Goal: Information Seeking & Learning: Learn about a topic

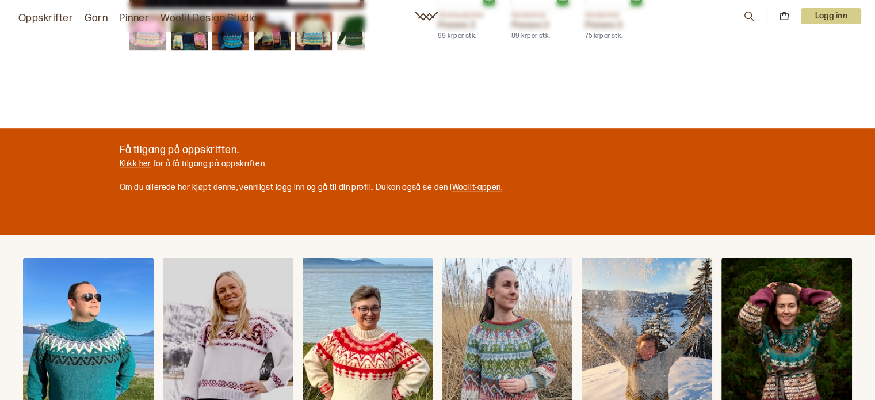
scroll to position [938, 0]
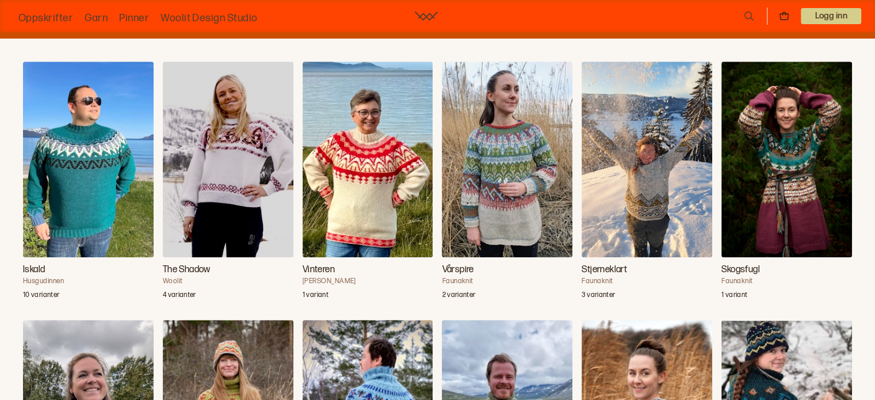
click at [325, 278] on h4 "[PERSON_NAME]" at bounding box center [367, 281] width 131 height 9
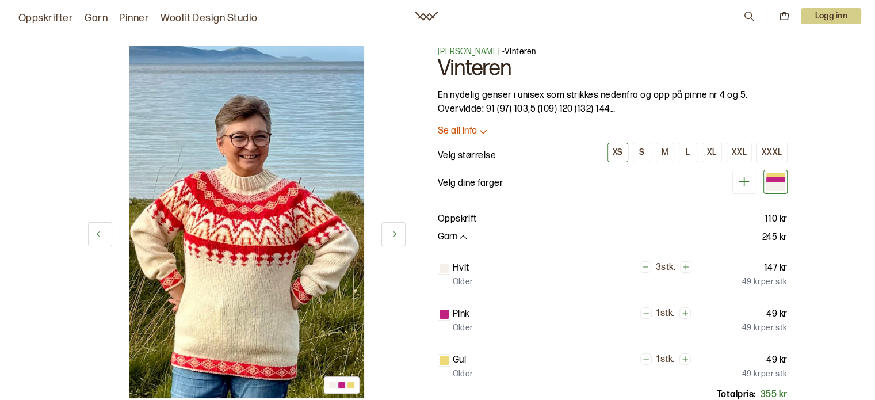
click at [465, 48] on span "[PERSON_NAME]" at bounding box center [469, 52] width 63 height 10
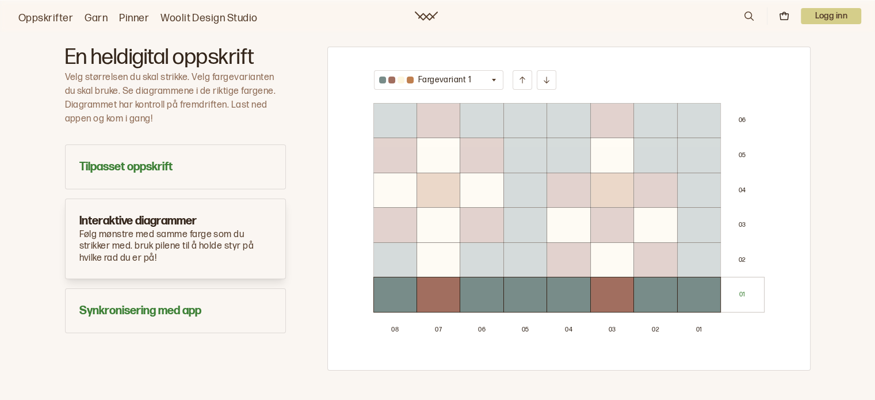
scroll to position [648, 0]
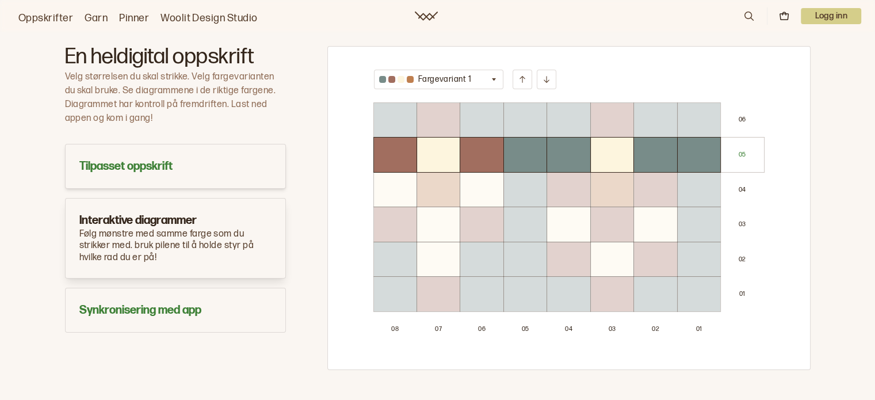
click at [198, 158] on h3 "Tilpasset oppskrift" at bounding box center [175, 166] width 192 height 16
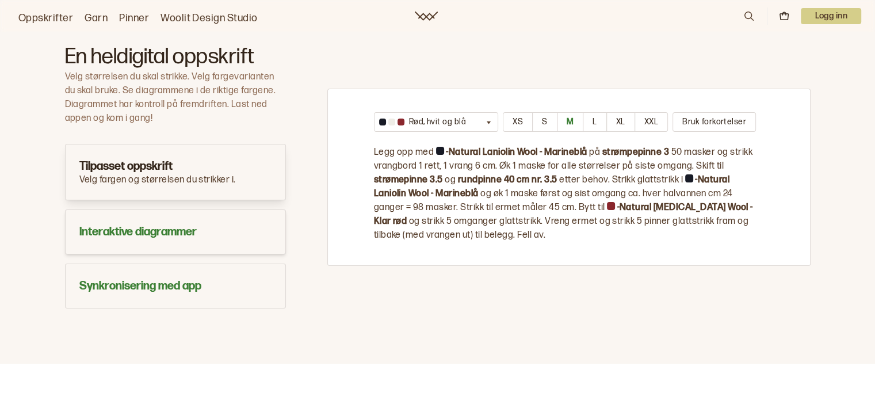
click at [244, 218] on button "Interaktive diagrammer" at bounding box center [175, 231] width 221 height 45
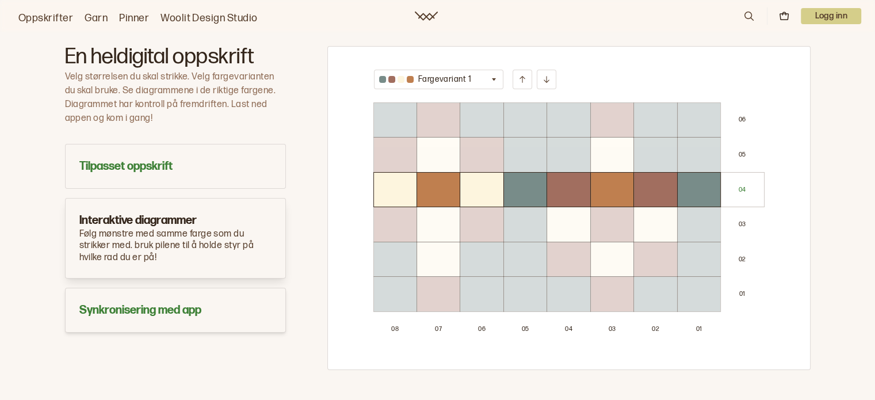
click at [252, 310] on h3 "Synkronisering med app" at bounding box center [175, 310] width 192 height 16
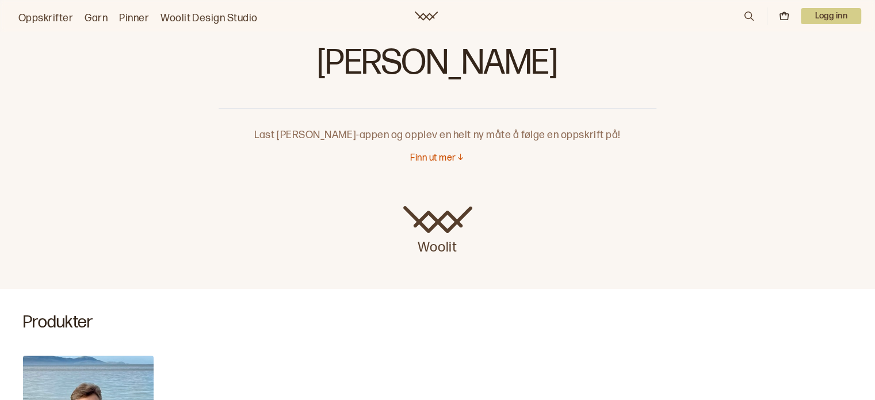
scroll to position [0, 0]
